Goal: Task Accomplishment & Management: Use online tool/utility

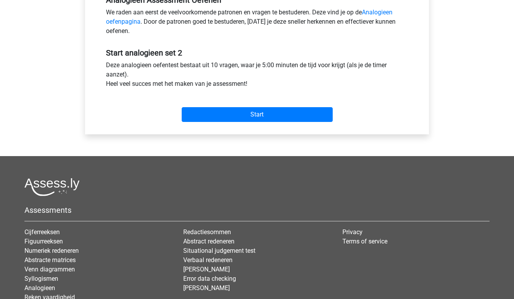
scroll to position [256, 0]
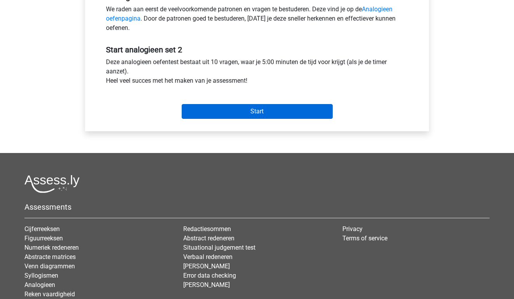
click at [252, 111] on input "Start" at bounding box center [257, 111] width 151 height 15
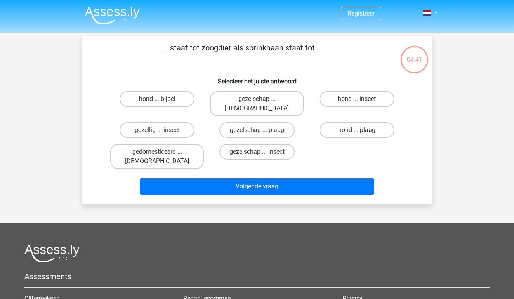
click at [340, 101] on label "hond ... insect" at bounding box center [357, 99] width 75 height 16
click at [357, 101] on input "hond ... insect" at bounding box center [359, 101] width 5 height 5
radio input "true"
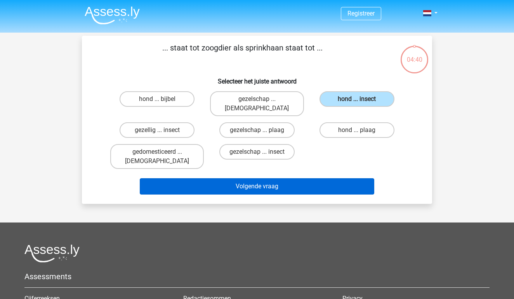
click at [328, 178] on button "Volgende vraag" at bounding box center [257, 186] width 235 height 16
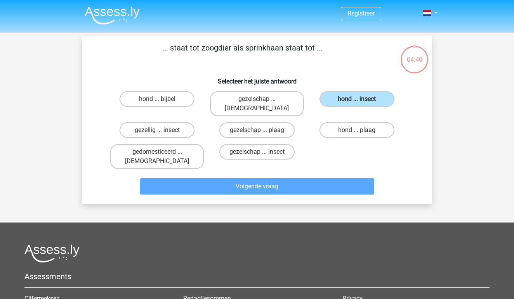
scroll to position [36, 0]
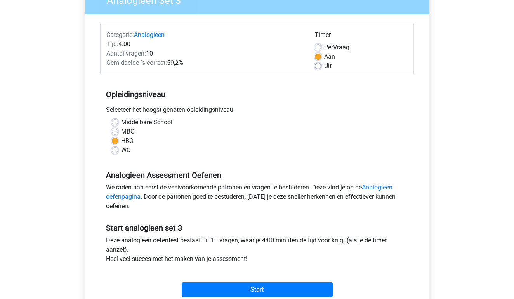
scroll to position [123, 0]
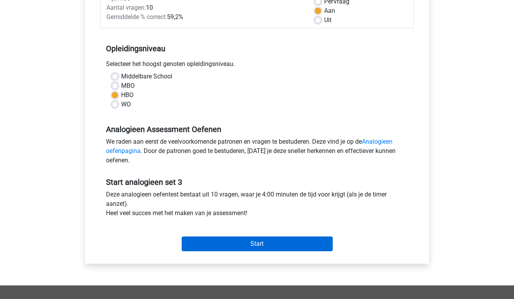
click at [227, 241] on input "Start" at bounding box center [257, 244] width 151 height 15
